Goal: Transaction & Acquisition: Purchase product/service

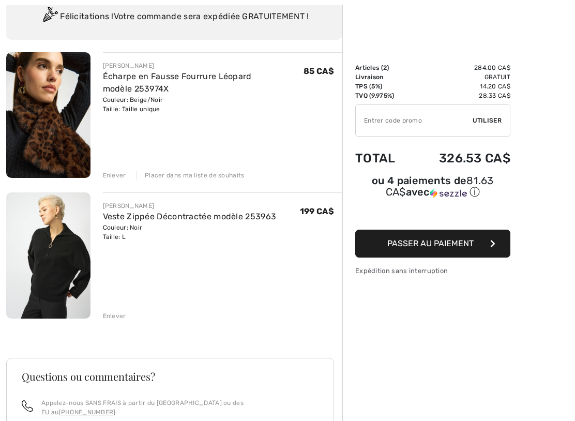
scroll to position [82, 0]
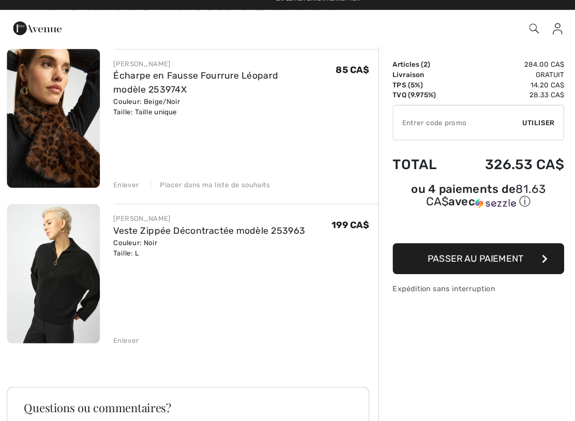
click at [424, 238] on span "Passer au paiement" at bounding box center [430, 243] width 86 height 10
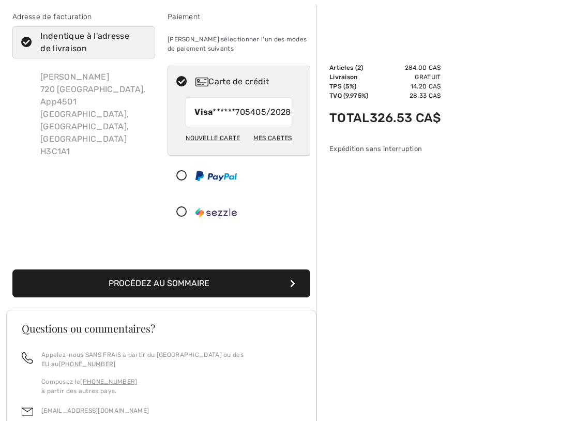
scroll to position [52, 0]
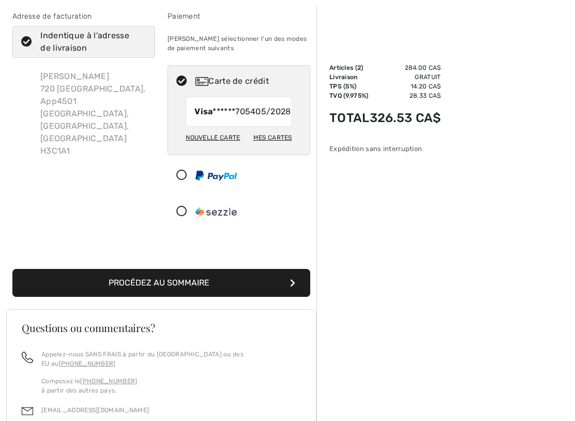
click at [199, 295] on button "Procédez au sommaire" at bounding box center [161, 283] width 298 height 28
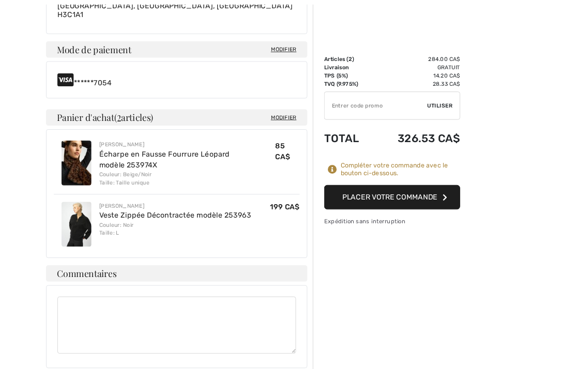
scroll to position [408, 0]
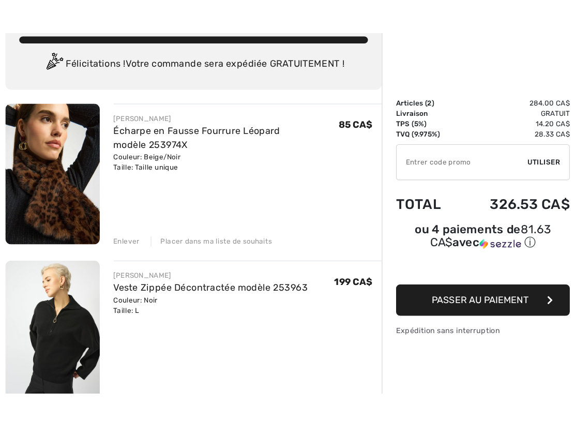
scroll to position [82, 0]
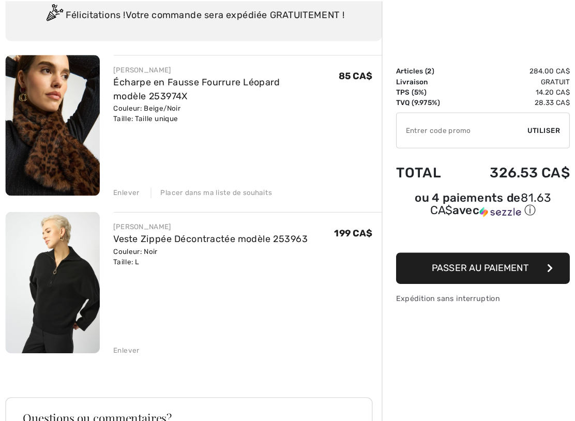
click at [426, 239] on span "Passer au paiement" at bounding box center [430, 243] width 86 height 10
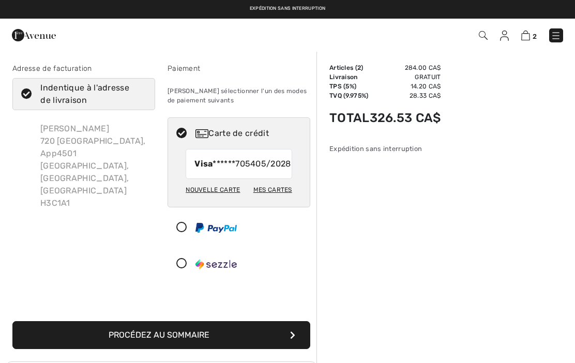
checkbox input "true"
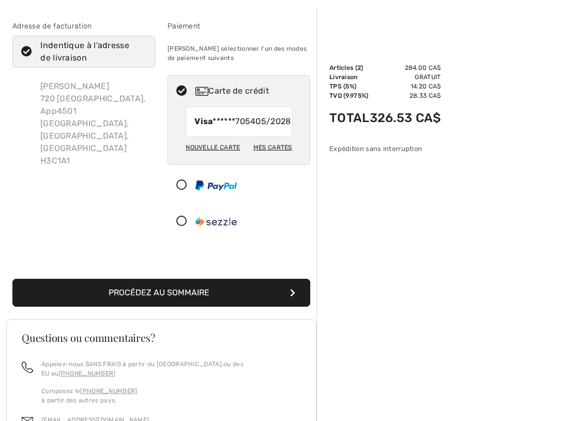
scroll to position [44, 0]
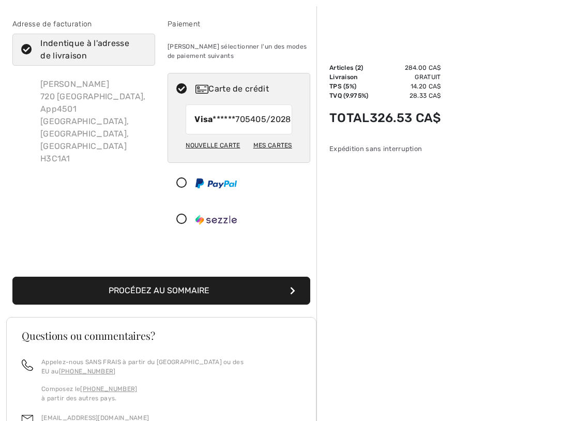
click at [175, 305] on button "Procédez au sommaire" at bounding box center [161, 291] width 298 height 28
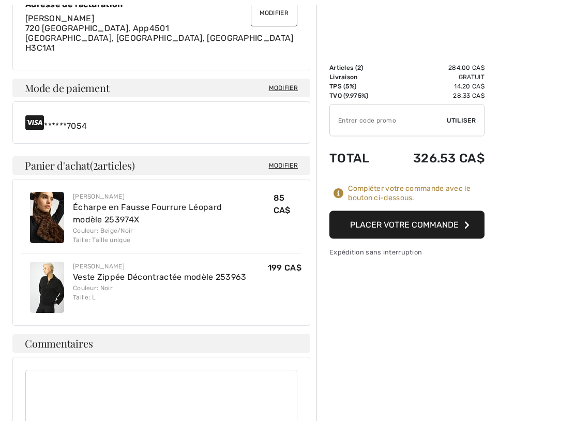
scroll to position [347, 0]
click at [433, 222] on button "Placer votre commande" at bounding box center [406, 225] width 155 height 28
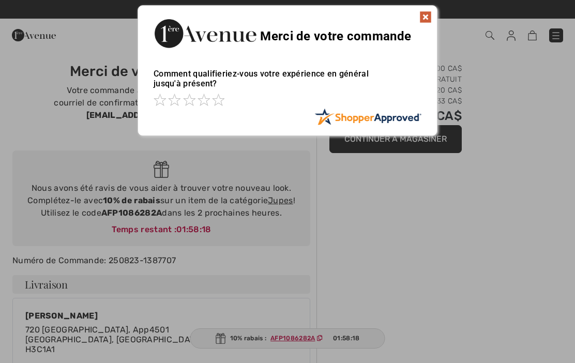
click at [418, 25] on div "Merci de votre commande" at bounding box center [287, 32] width 299 height 53
